Goal: Find specific page/section: Find specific page/section

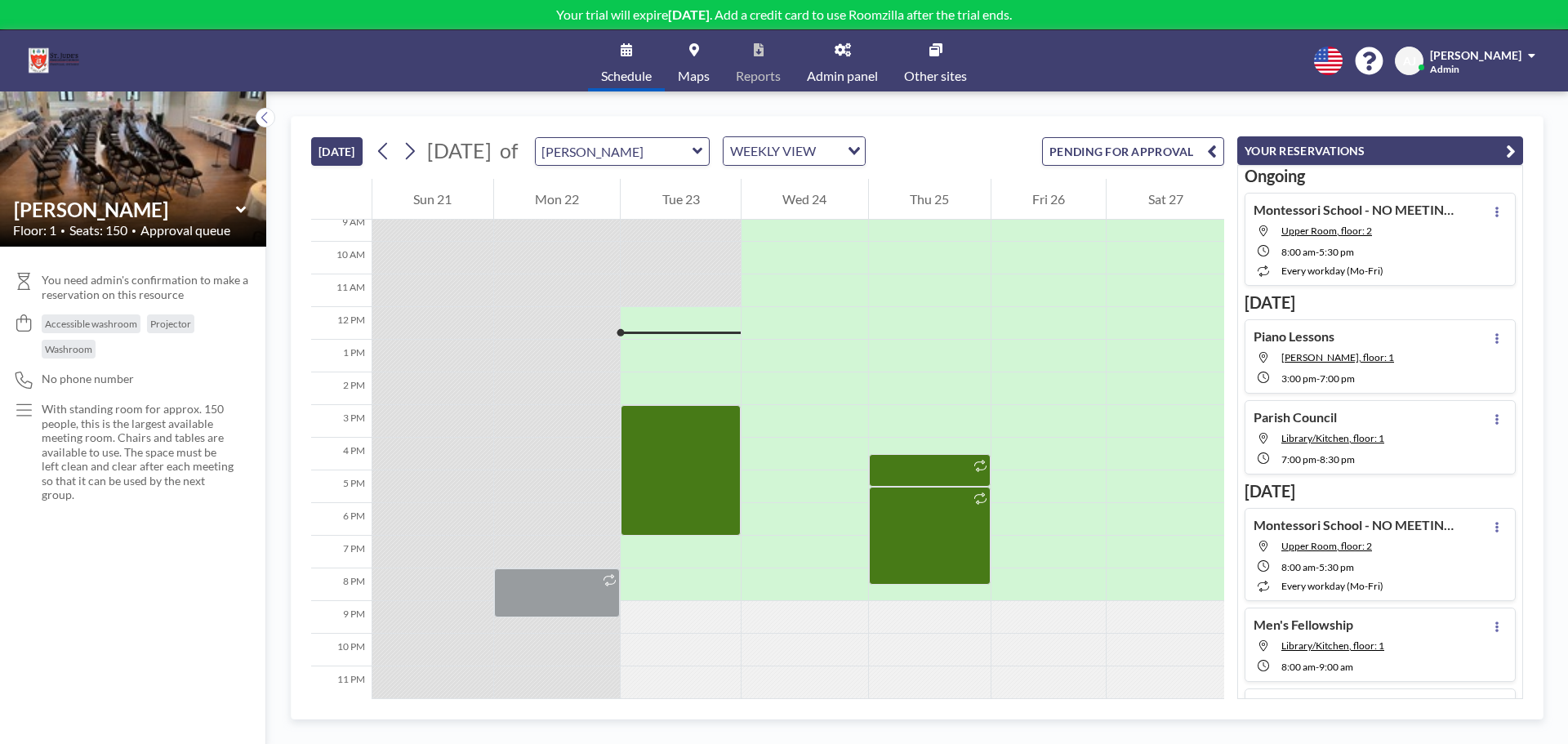
scroll to position [312, 0]
click at [848, 46] on icon at bounding box center [843, 50] width 17 height 13
click at [839, 147] on div "WEEKLY VIEW" at bounding box center [781, 150] width 116 height 25
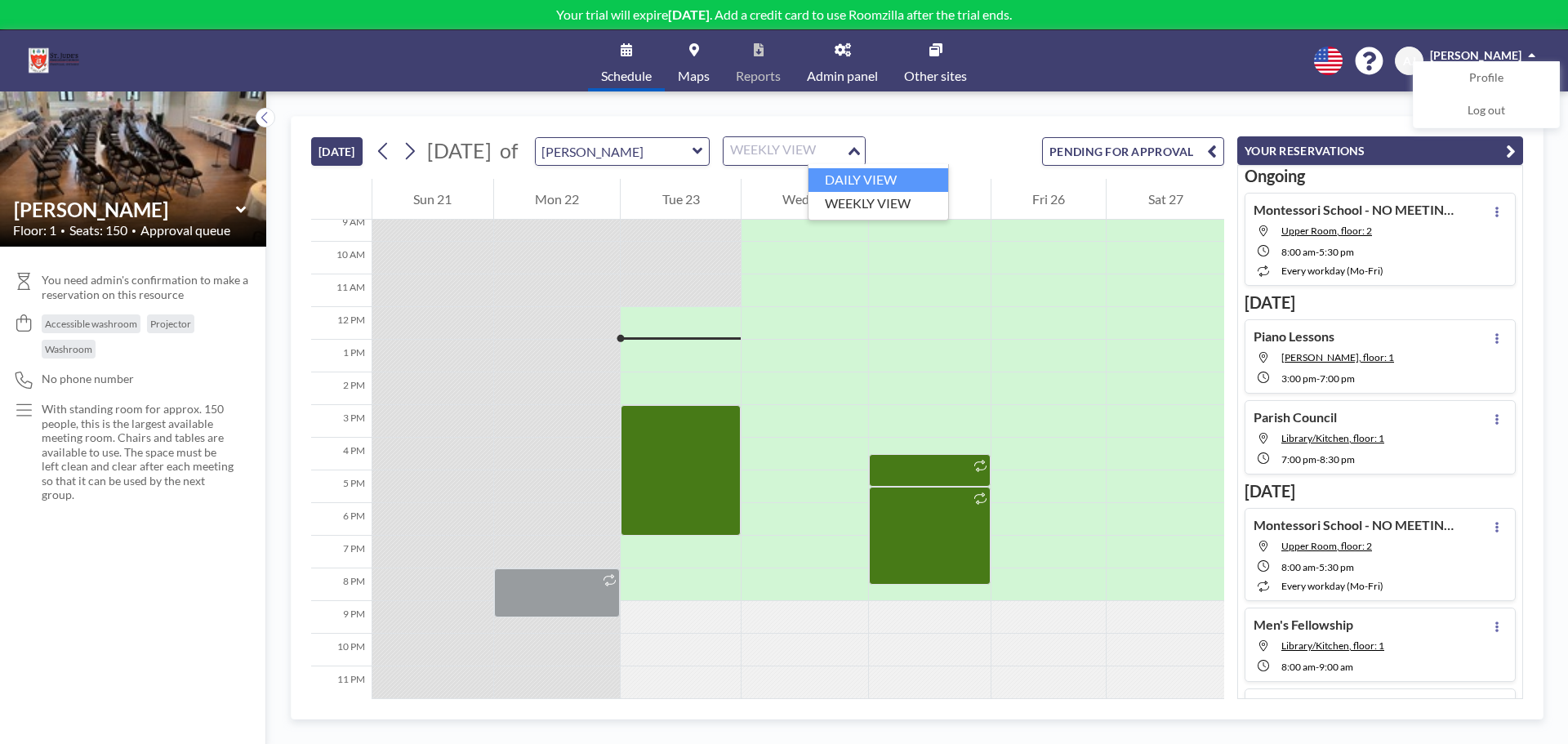
click at [879, 174] on li "DAILY VIEW" at bounding box center [878, 179] width 140 height 24
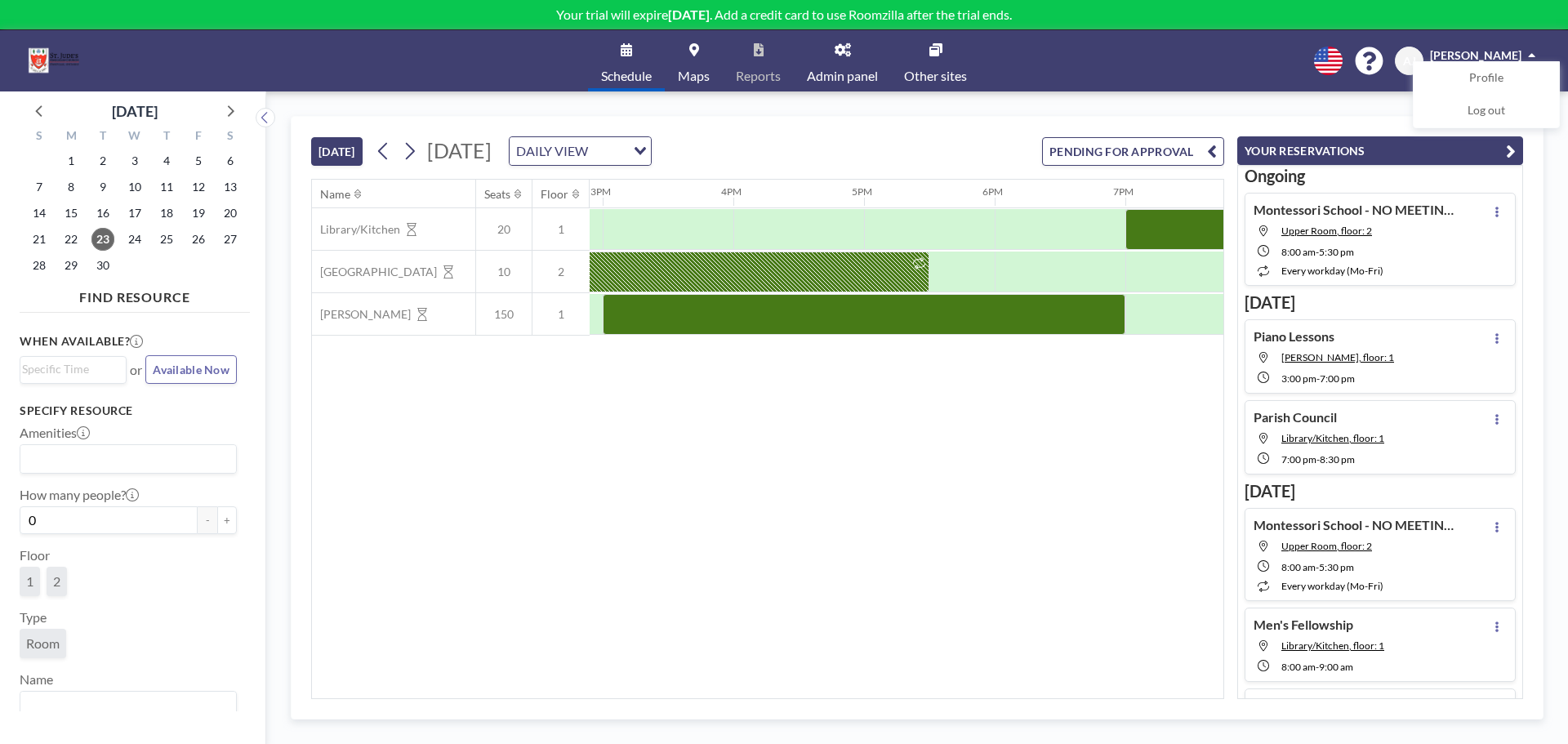
scroll to position [0, 1953]
